Goal: Information Seeking & Learning: Learn about a topic

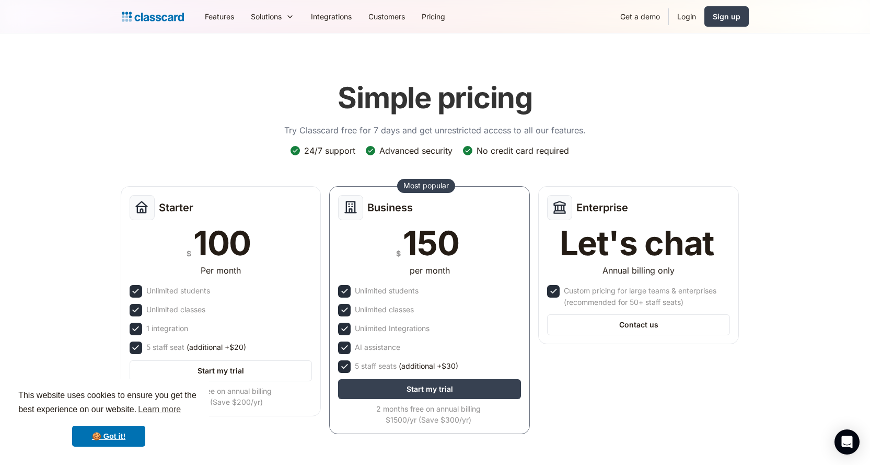
click at [152, 18] on img at bounding box center [153, 16] width 62 height 15
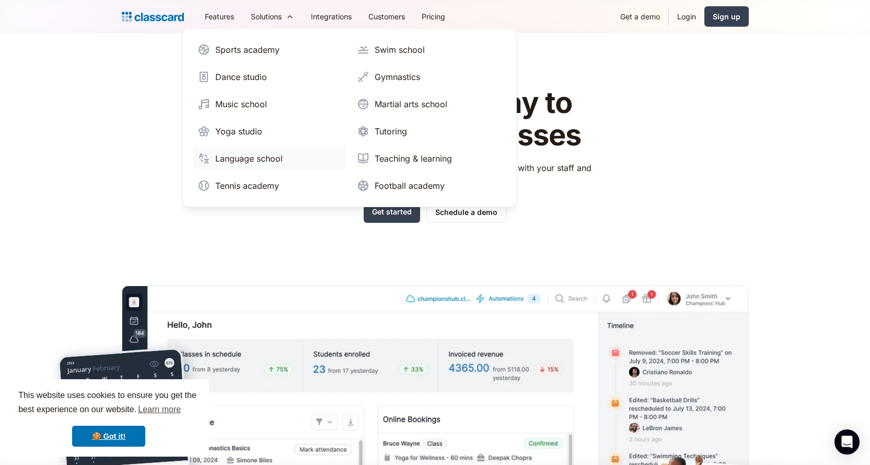
click at [258, 156] on div "Language school" at bounding box center [248, 158] width 67 height 13
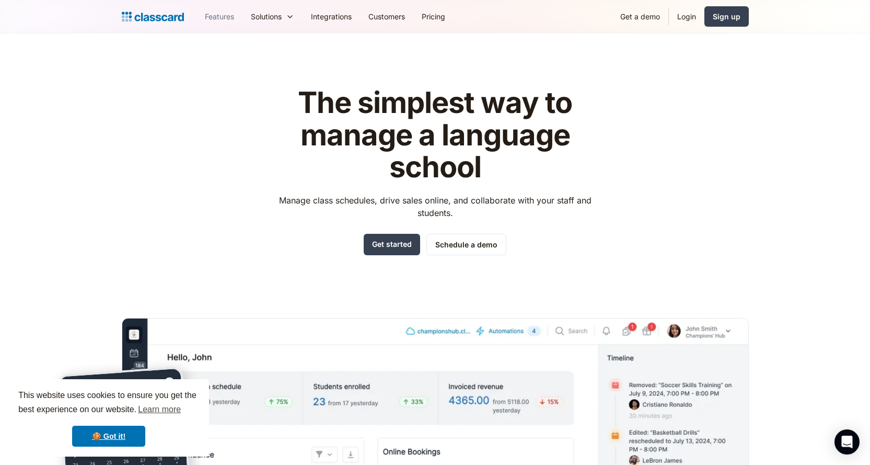
click at [216, 14] on link "Features" at bounding box center [220, 17] width 46 height 24
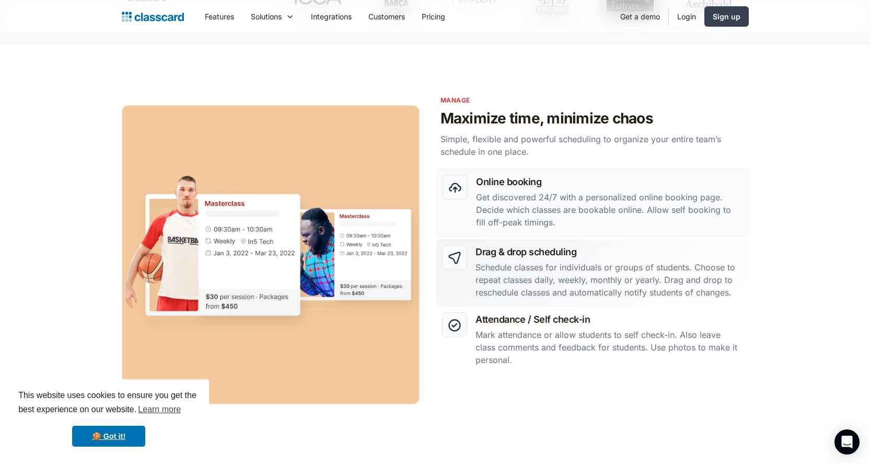
scroll to position [418, 0]
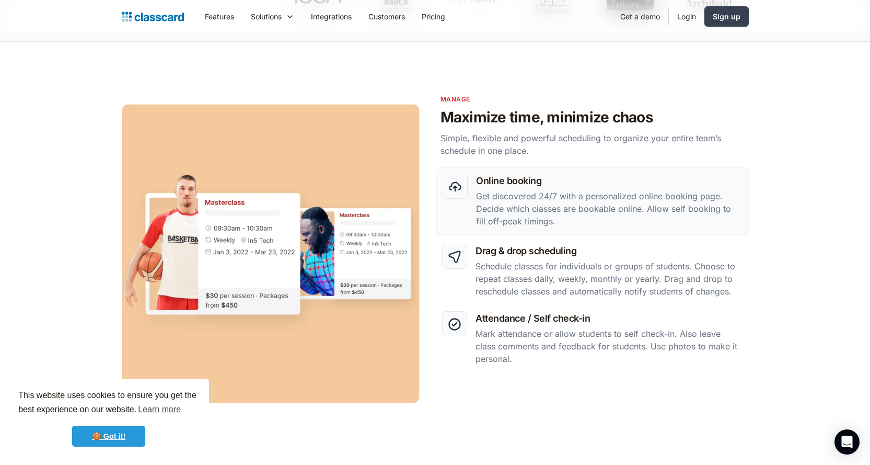
click at [107, 433] on link "🍪 Got it!" at bounding box center [108, 435] width 73 height 21
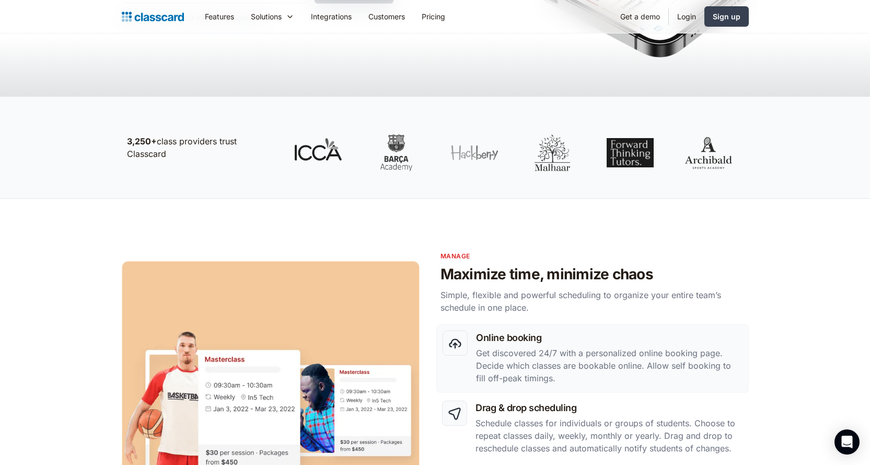
scroll to position [0, 0]
